Goal: Check status

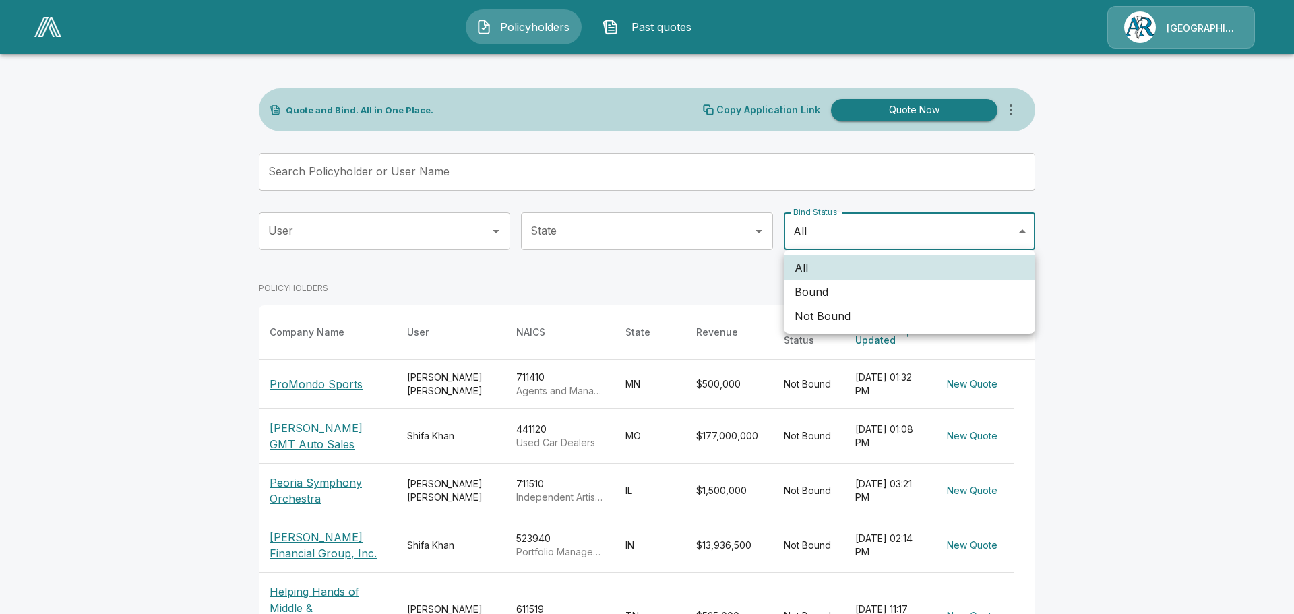
click at [876, 231] on body "Policyholders Past quotes Arlington/[PERSON_NAME] Quote and Bind. All in One Pl…" at bounding box center [647, 533] width 1294 height 1067
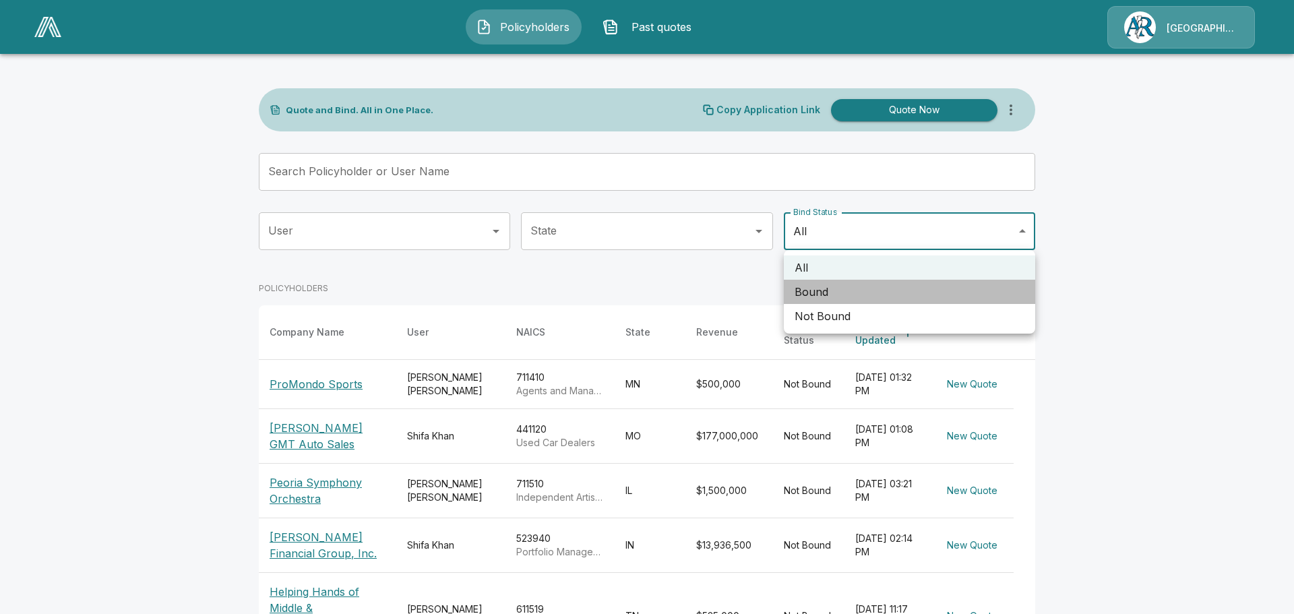
click at [830, 284] on li "Bound" at bounding box center [909, 292] width 251 height 24
type input "*****"
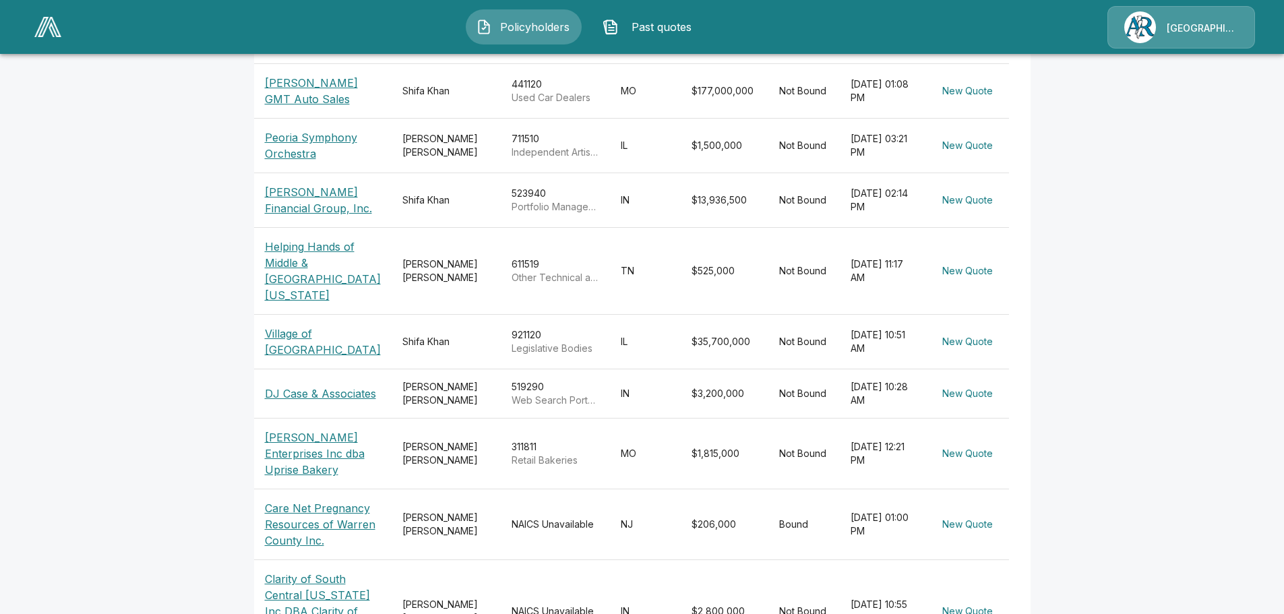
scroll to position [450, 0]
